Goal: Find specific page/section: Find specific page/section

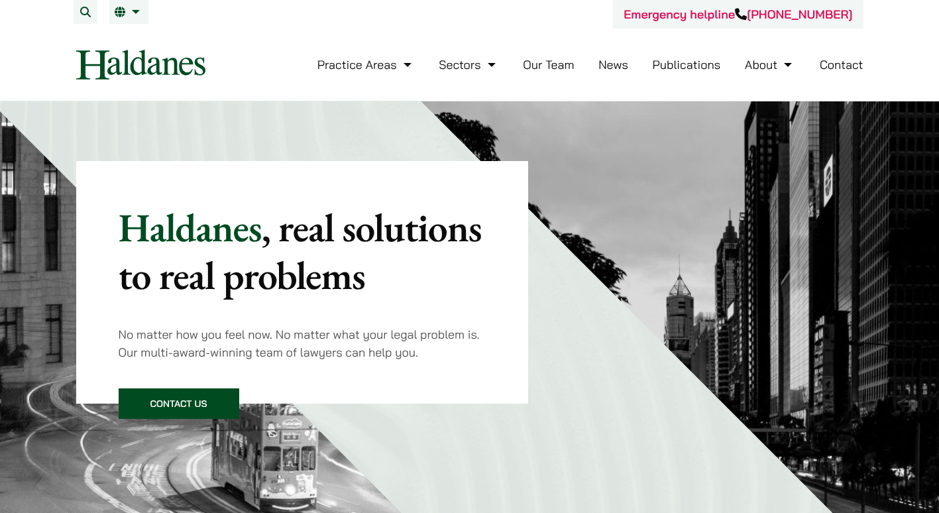
click at [543, 58] on link "Our Team" at bounding box center [548, 64] width 51 height 15
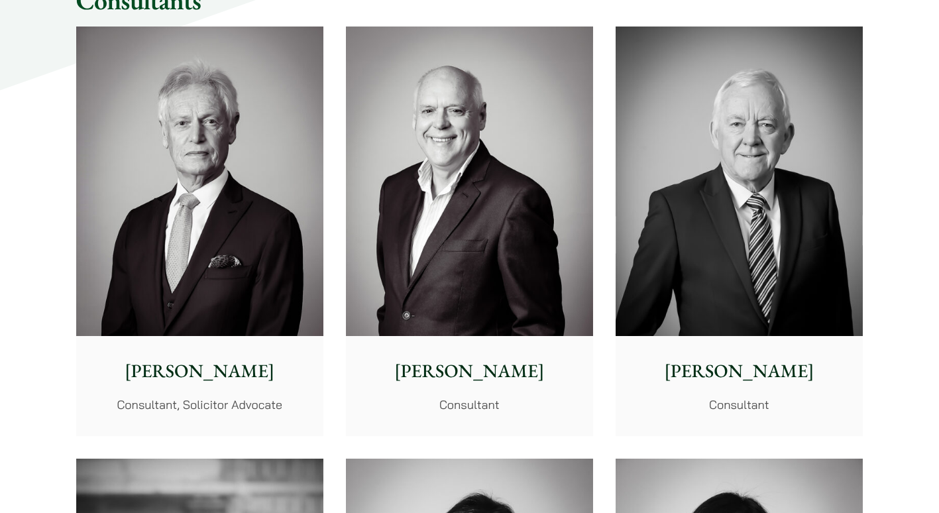
scroll to position [6161, 0]
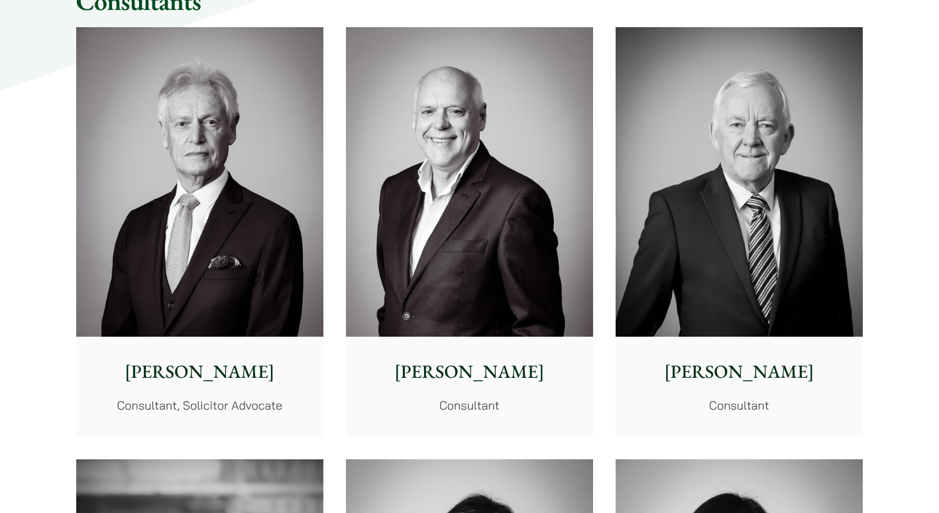
click at [197, 245] on img at bounding box center [199, 182] width 247 height 310
